Goal: Task Accomplishment & Management: Use online tool/utility

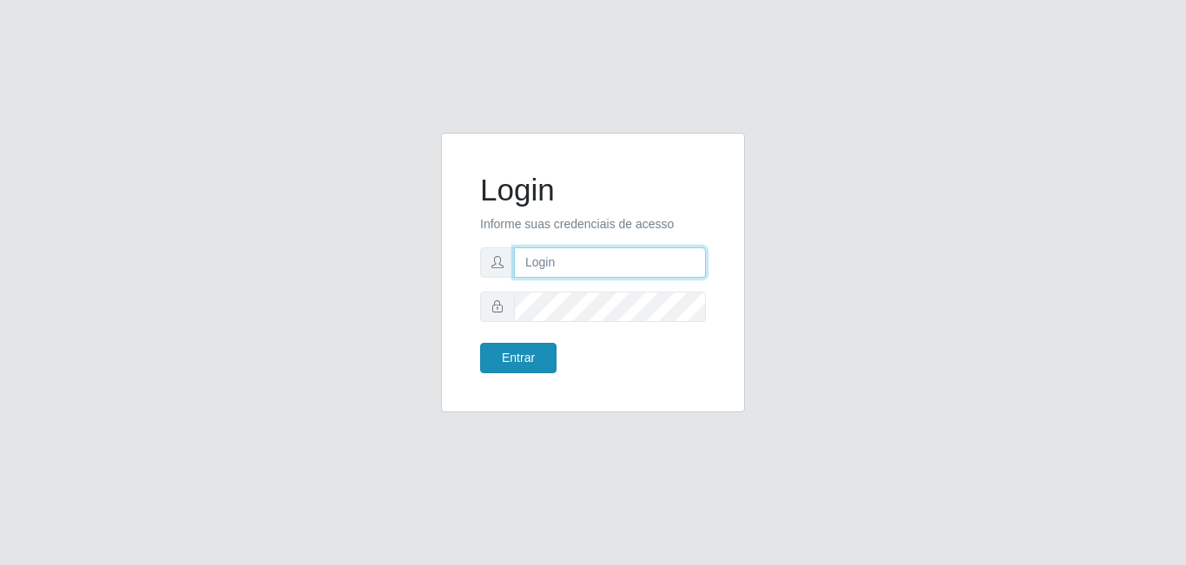
type input "[EMAIL_ADDRESS][DOMAIN_NAME]"
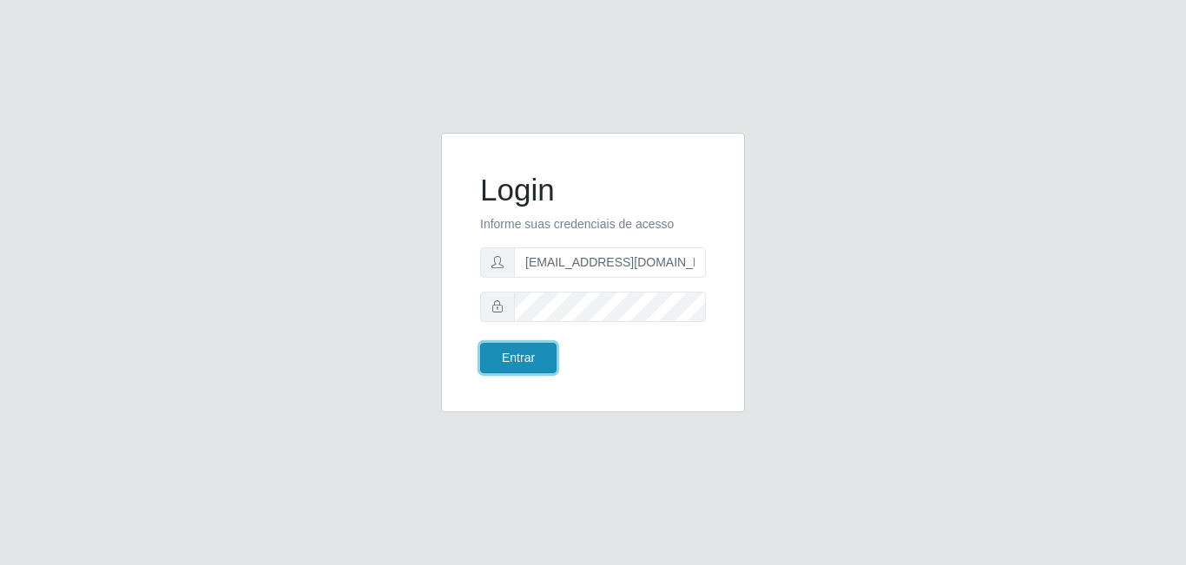
click at [532, 357] on button "Entrar" at bounding box center [518, 358] width 76 height 30
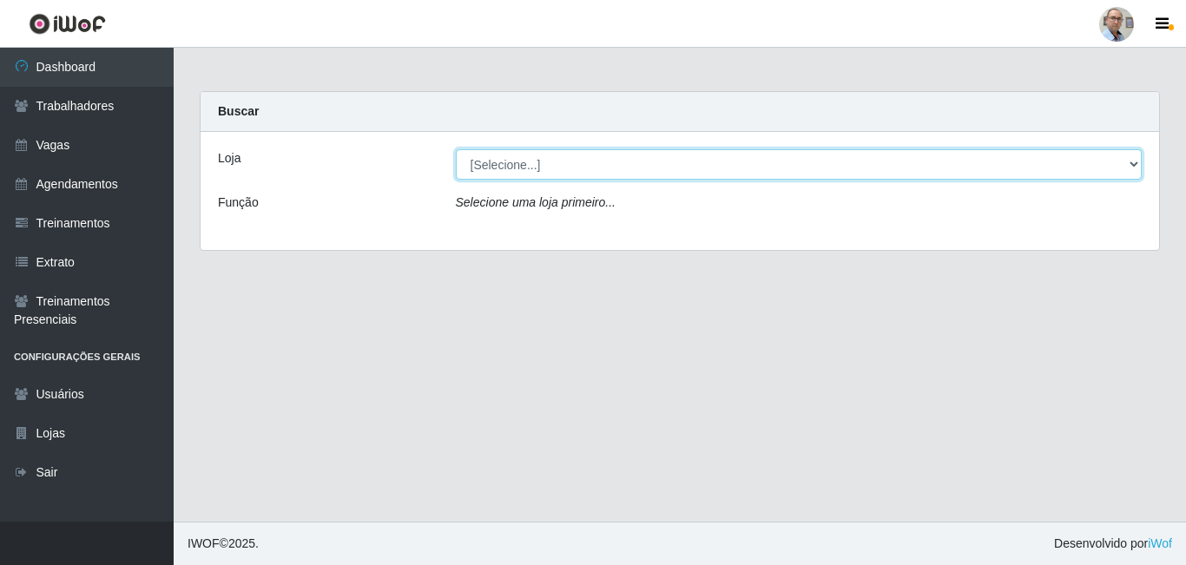
click at [1133, 162] on select "[Selecione...] Mar Vermelho - Loja 04" at bounding box center [799, 164] width 687 height 30
select select "251"
click at [456, 149] on select "[Selecione...] Mar Vermelho - Loja 04" at bounding box center [799, 164] width 687 height 30
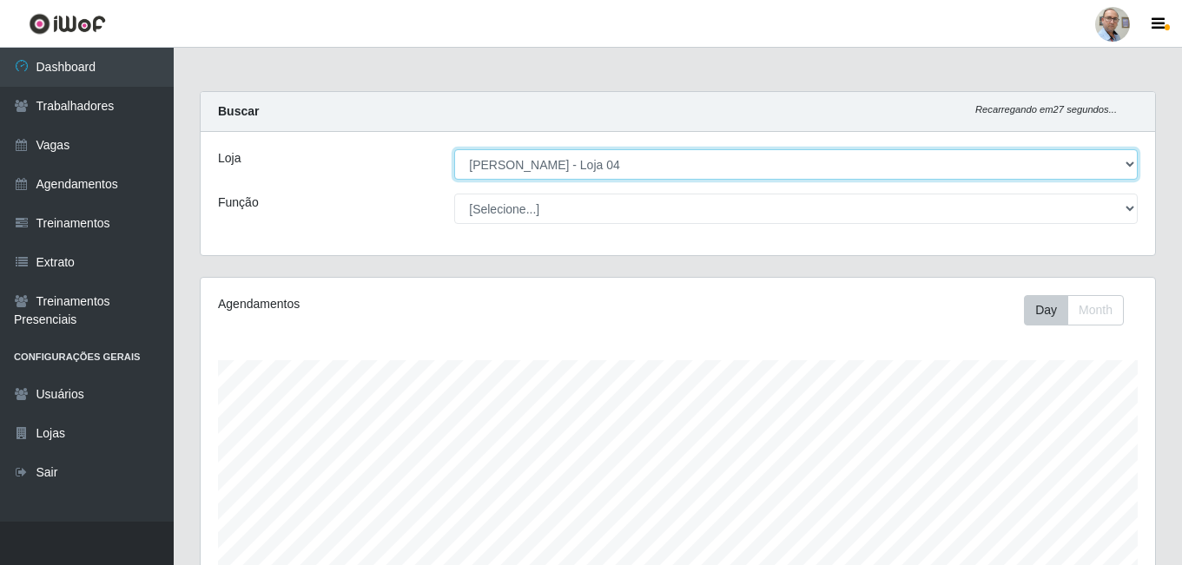
scroll to position [360, 954]
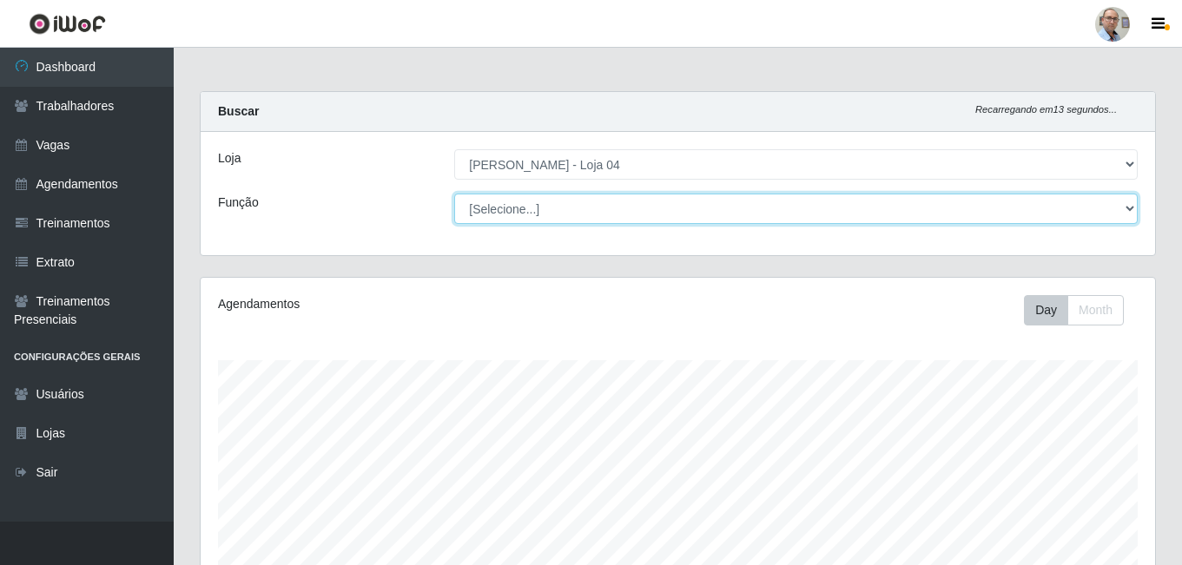
click at [1131, 208] on select "[Selecione...] ASG ASG + ASG ++ Auxiliar de Depósito Auxiliar de Depósito + Aux…" at bounding box center [796, 209] width 684 height 30
click at [454, 194] on select "[Selecione...] ASG ASG + ASG ++ Auxiliar de Depósito Auxiliar de Depósito + Aux…" at bounding box center [796, 209] width 684 height 30
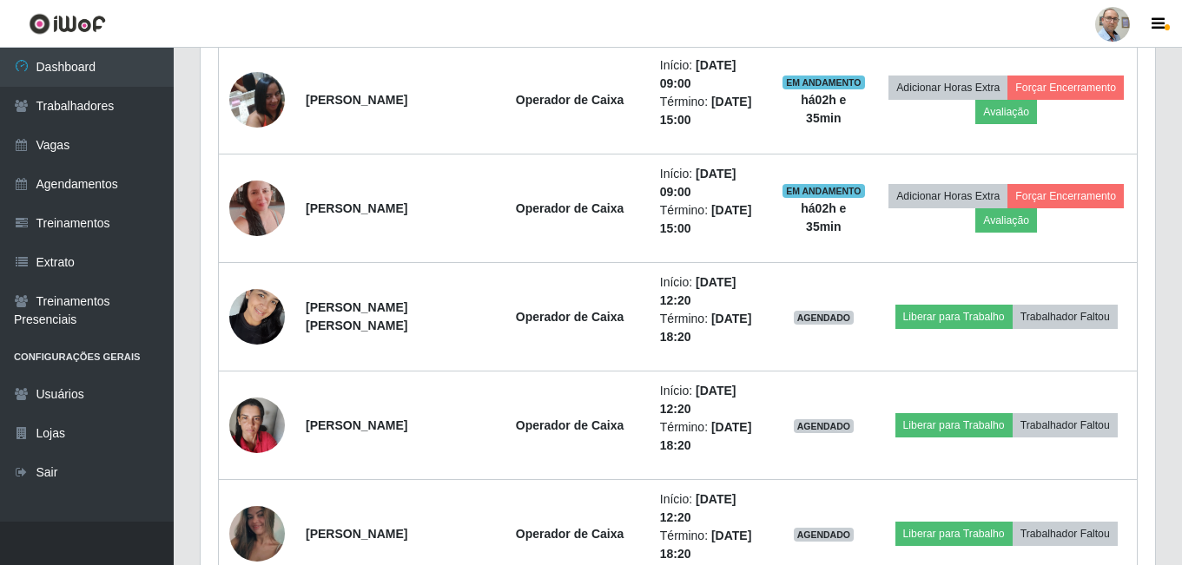
scroll to position [1476, 0]
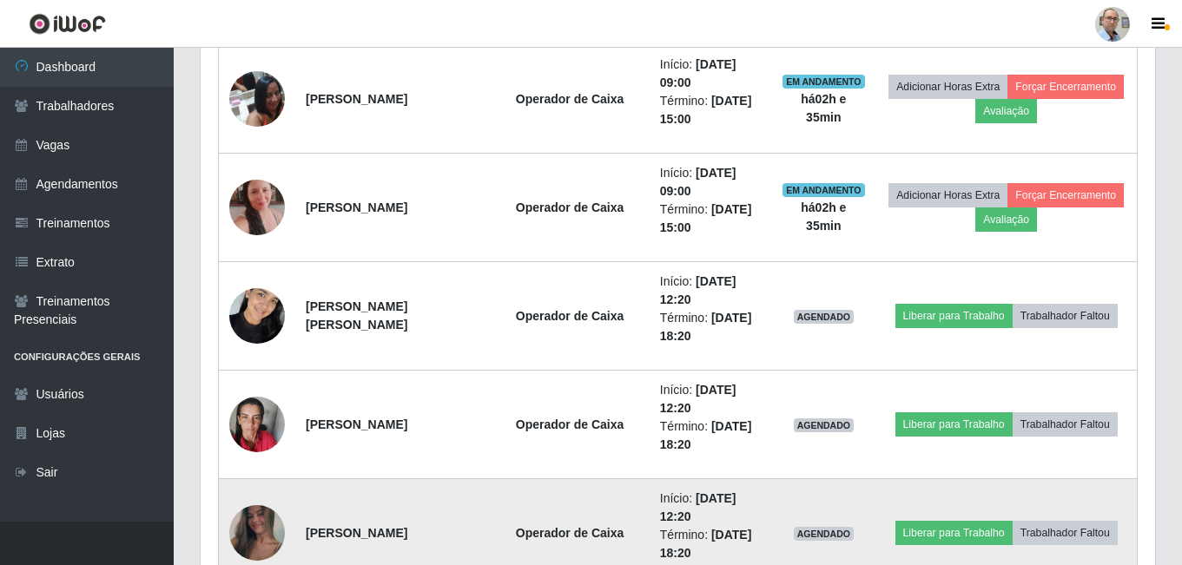
click at [260, 525] on img at bounding box center [257, 533] width 56 height 123
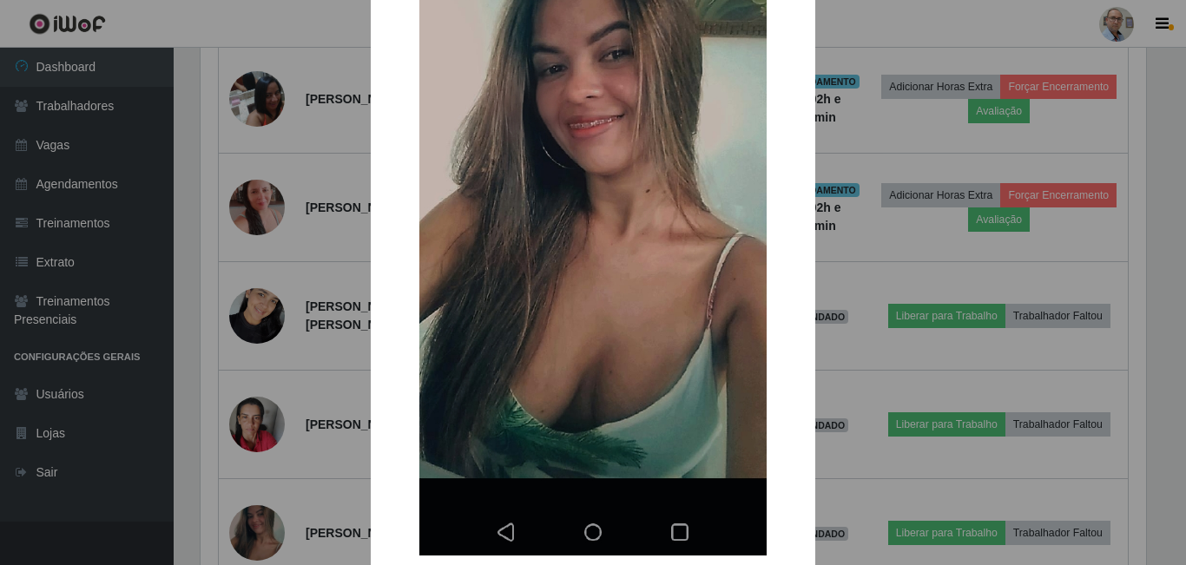
scroll to position [261, 0]
click at [584, 525] on img at bounding box center [592, 168] width 347 height 772
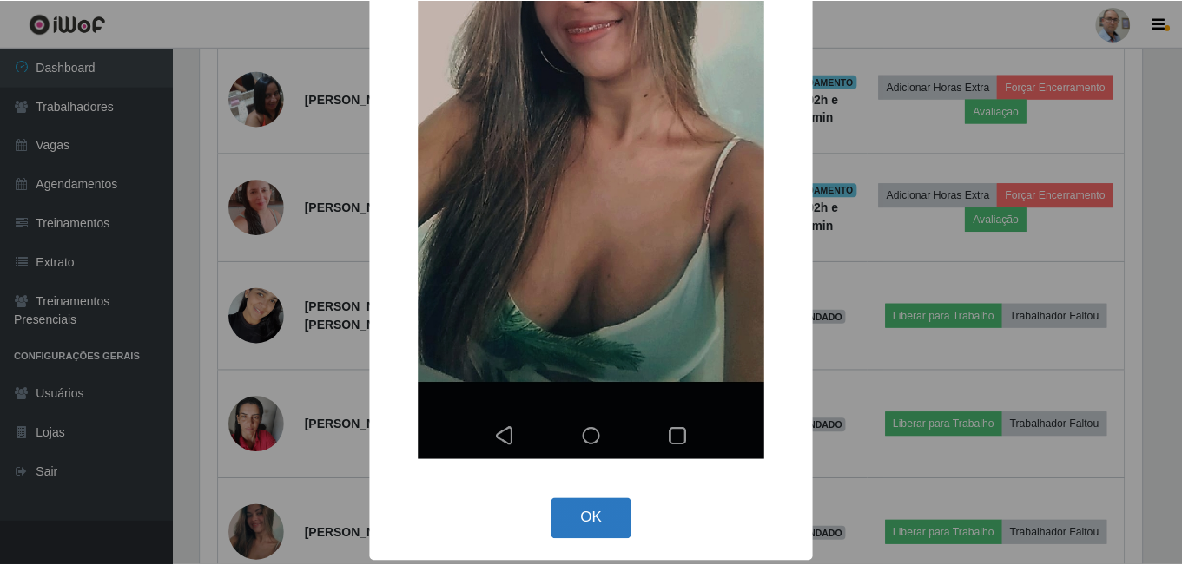
scroll to position [359, 0]
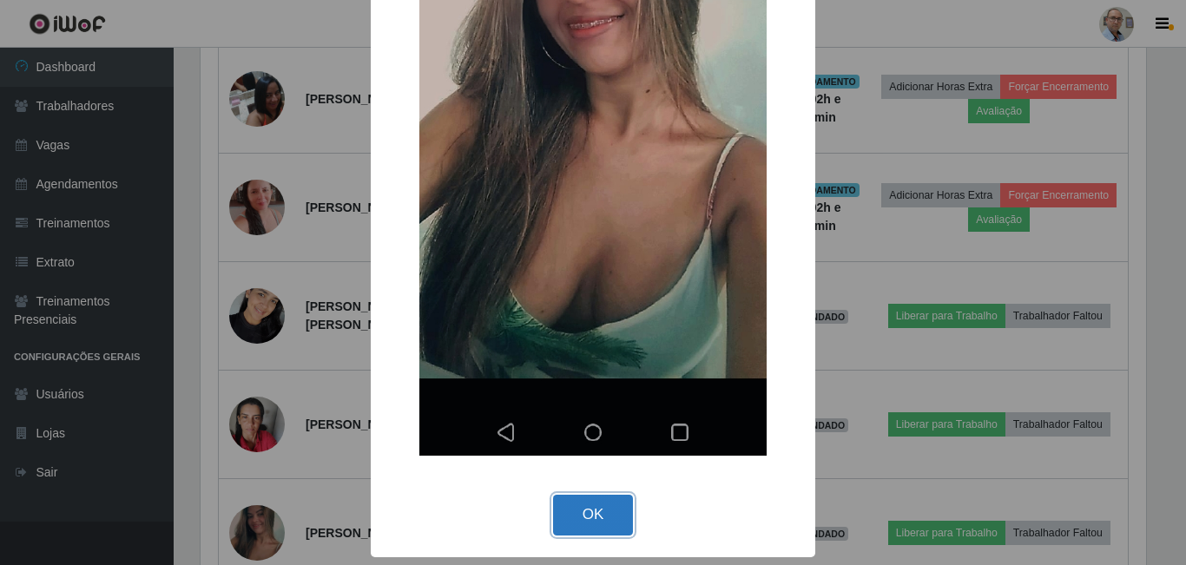
click at [571, 508] on button "OK" at bounding box center [593, 515] width 81 height 41
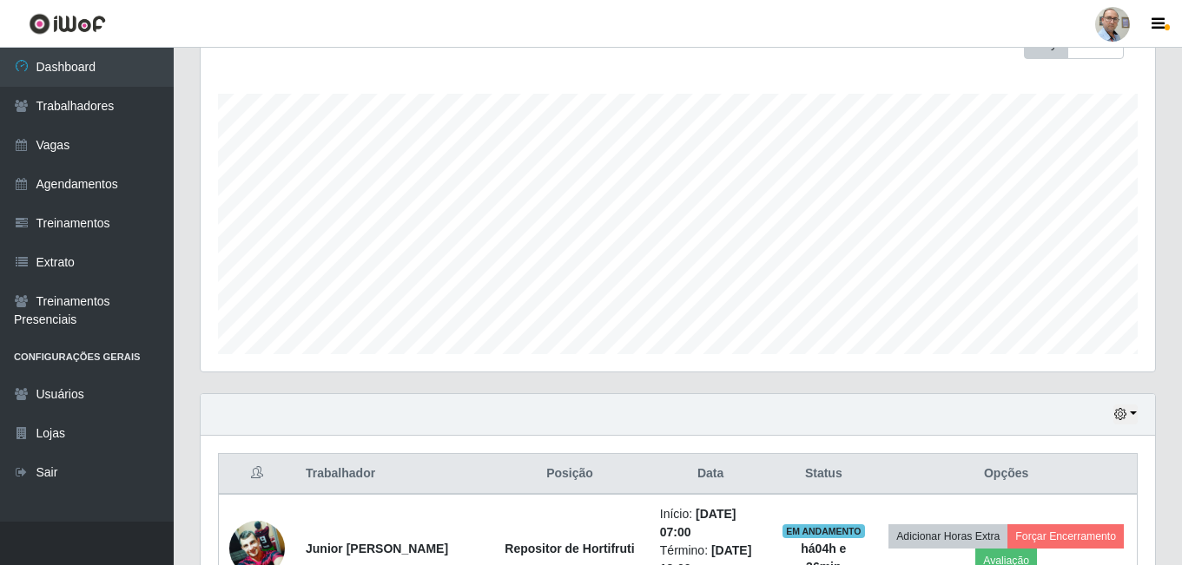
scroll to position [265, 0]
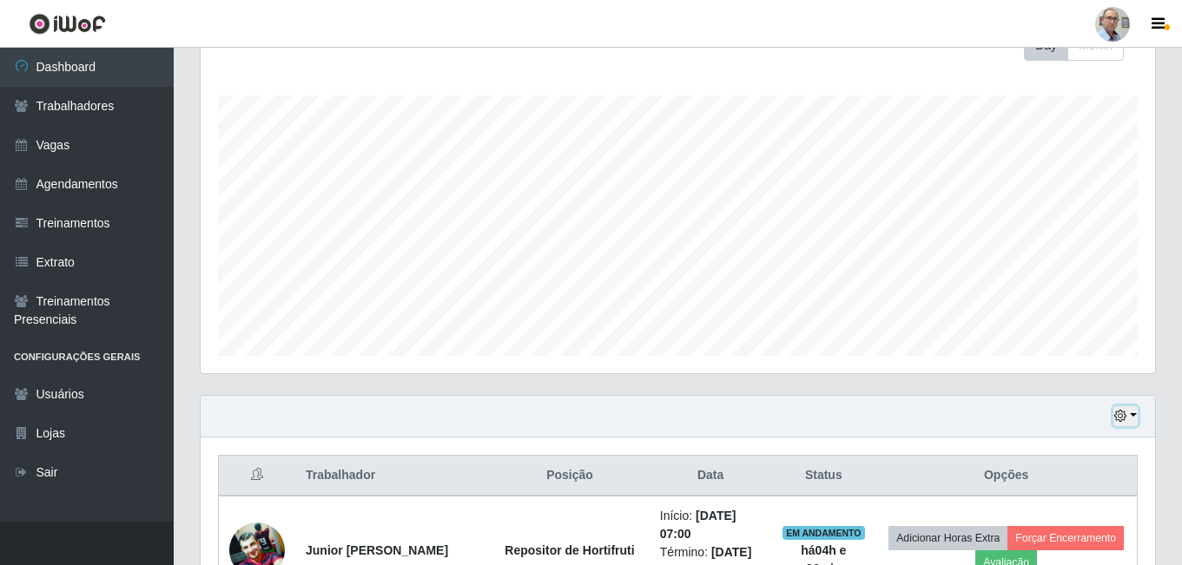
click at [1132, 418] on button "button" at bounding box center [1125, 416] width 24 height 20
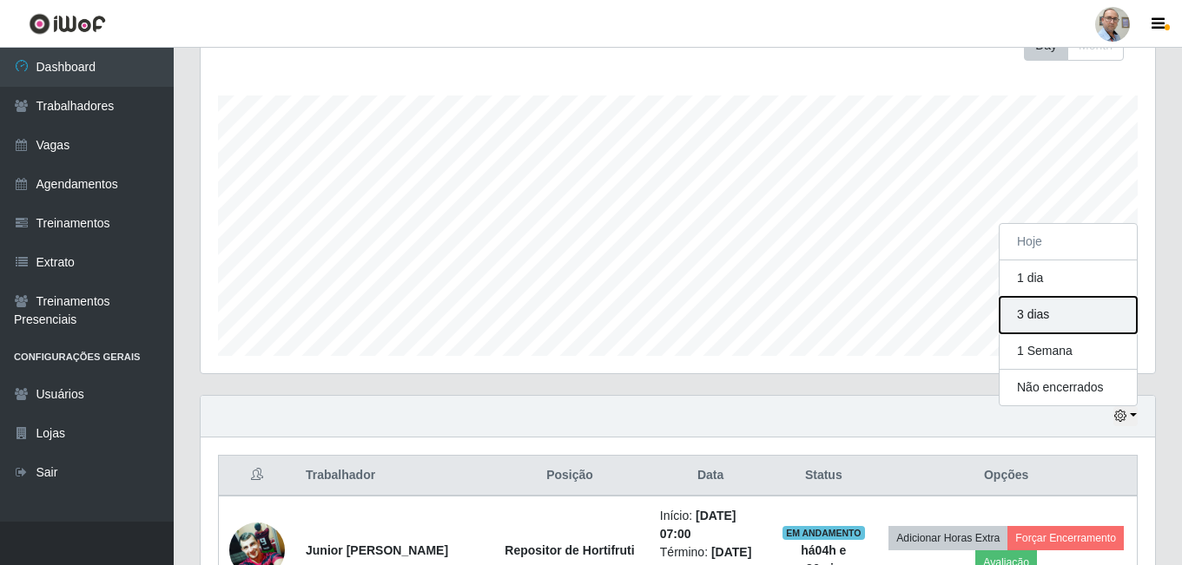
click at [1040, 315] on button "3 dias" at bounding box center [1068, 315] width 137 height 36
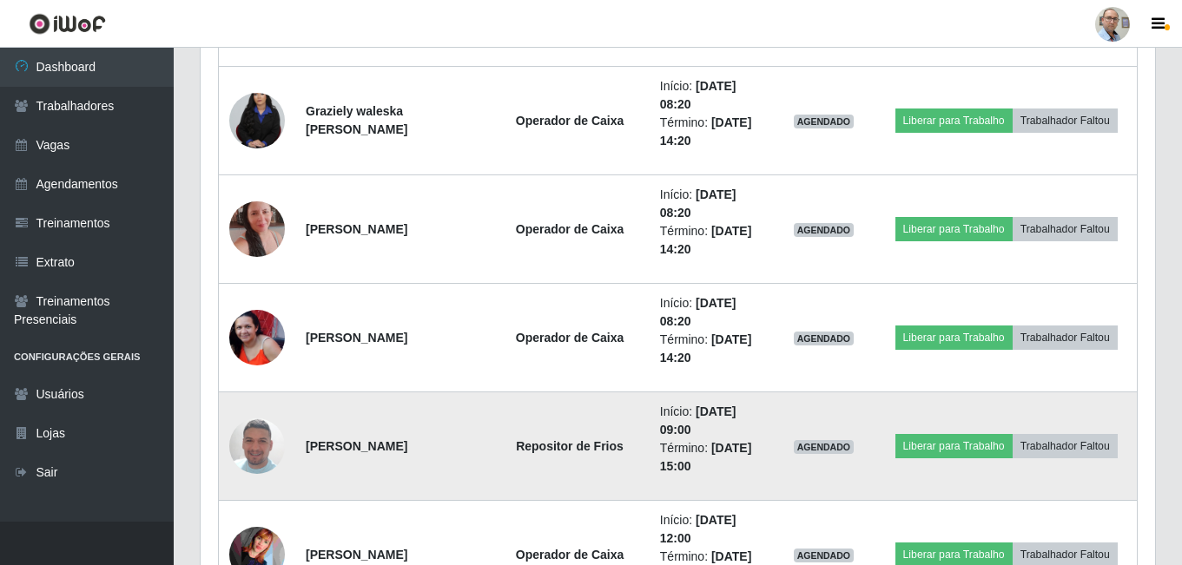
scroll to position [5229, 0]
